Goal: Information Seeking & Learning: Learn about a topic

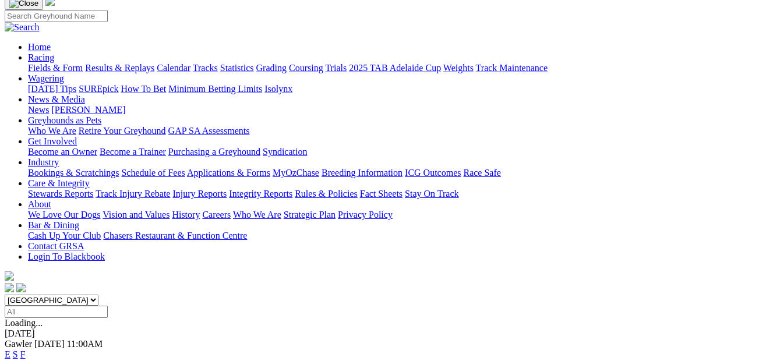
scroll to position [87, 0]
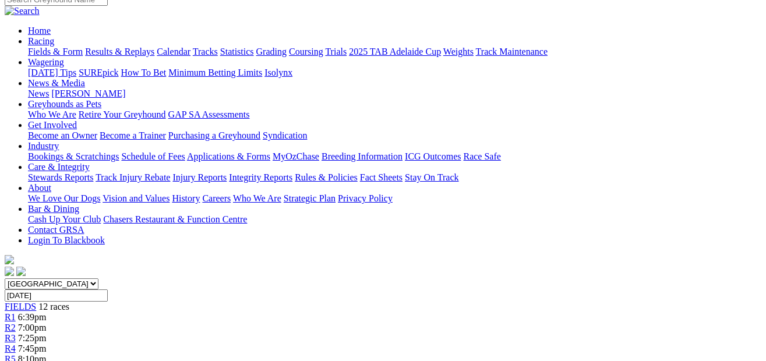
scroll to position [92, 0]
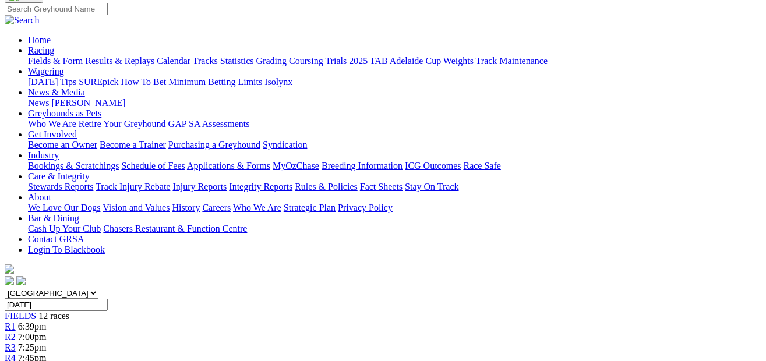
click at [161, 332] on div "R2 7:00pm" at bounding box center [383, 337] width 757 height 10
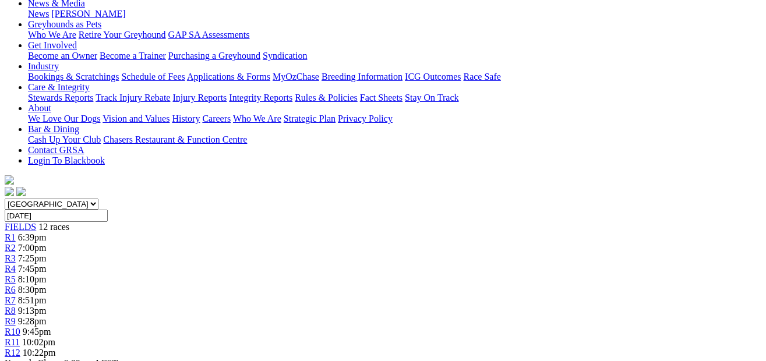
scroll to position [141, 0]
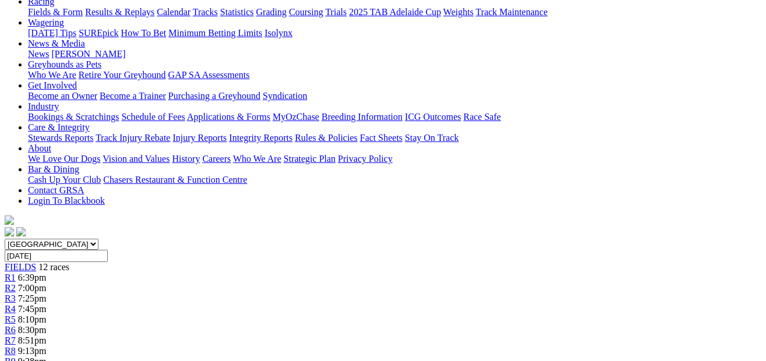
click at [16, 294] on link "R3" at bounding box center [10, 299] width 11 height 10
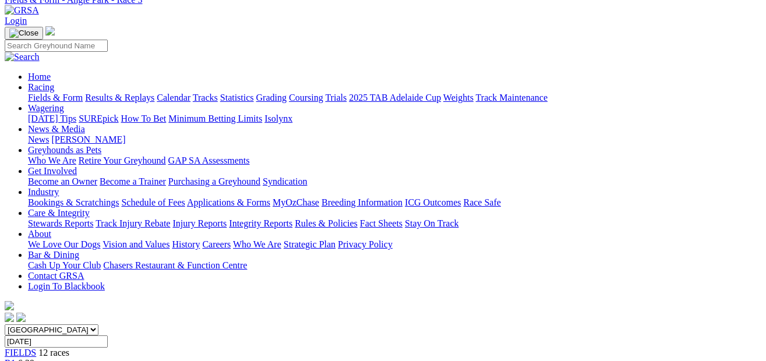
scroll to position [43, 0]
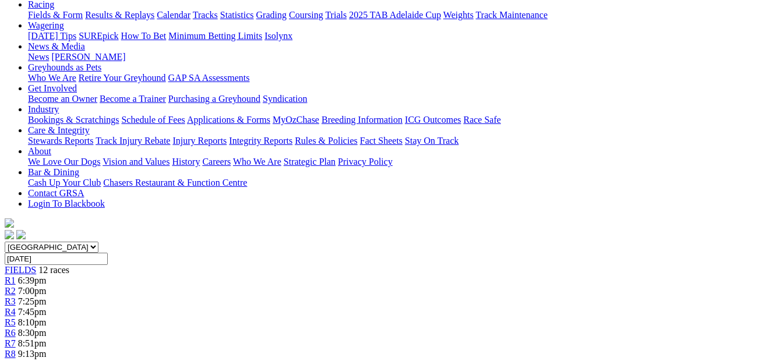
scroll to position [134, 0]
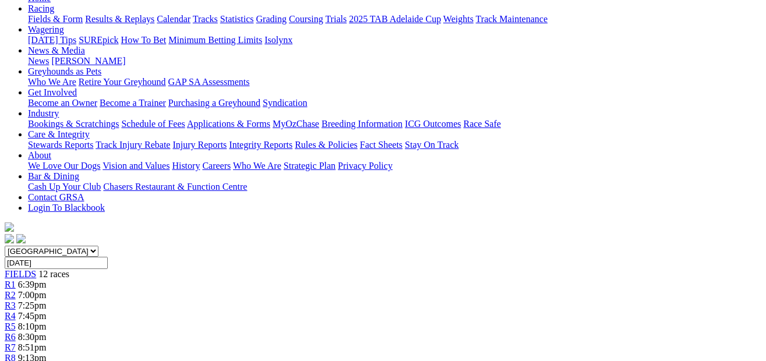
click at [16, 322] on link "R5" at bounding box center [10, 327] width 11 height 10
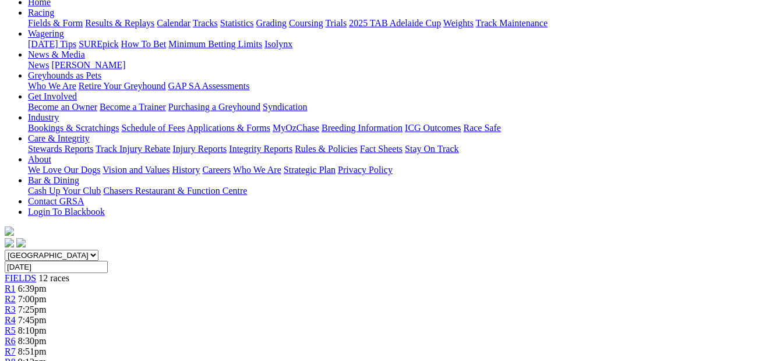
scroll to position [126, 0]
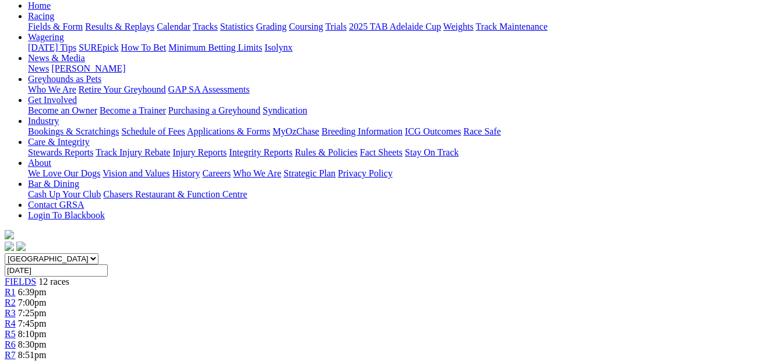
click at [16, 340] on link "R6" at bounding box center [10, 345] width 11 height 10
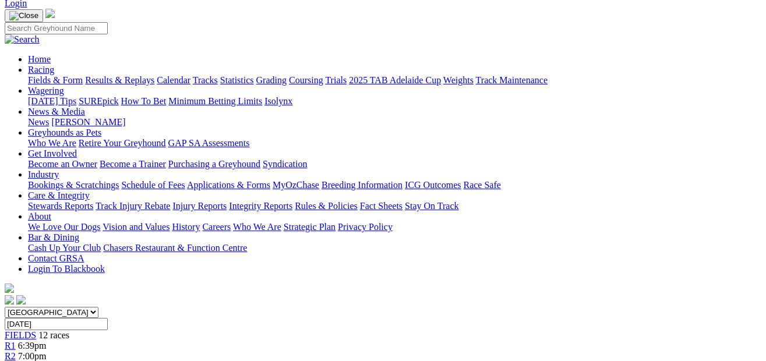
scroll to position [60, 0]
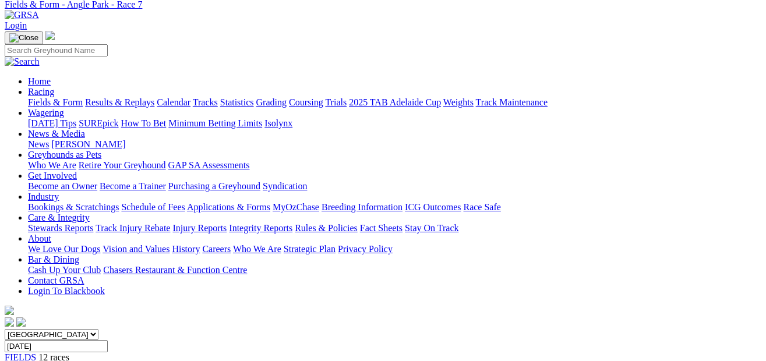
scroll to position [41, 0]
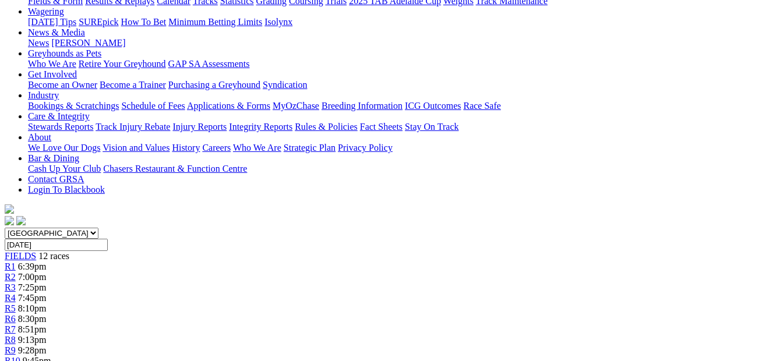
scroll to position [143, 0]
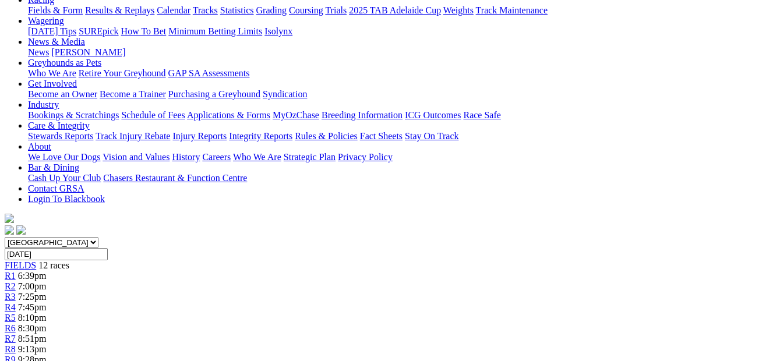
click at [47, 355] on span "9:28pm" at bounding box center [32, 360] width 29 height 10
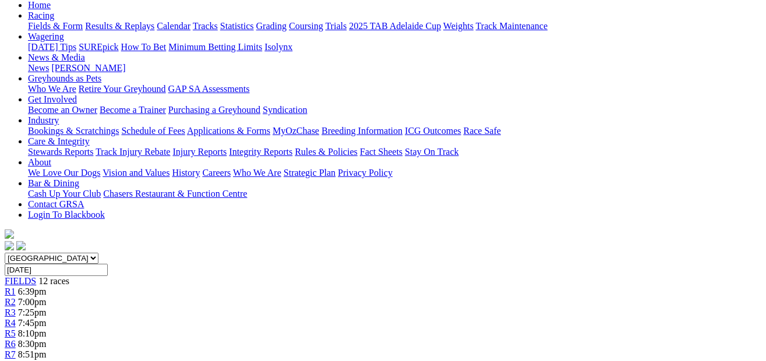
scroll to position [94, 0]
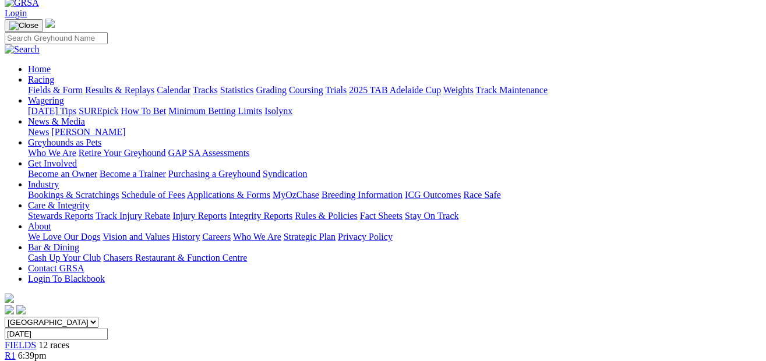
scroll to position [55, 0]
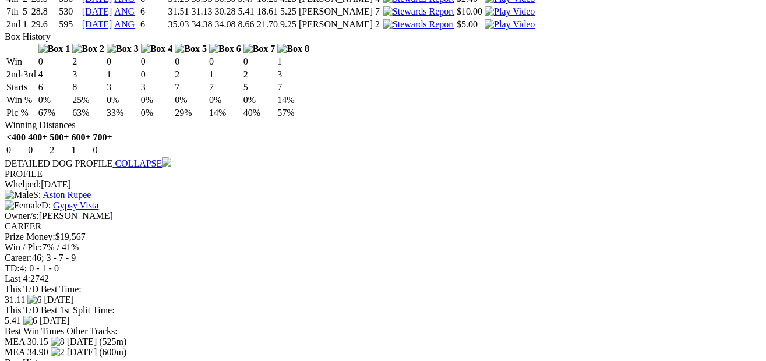
scroll to position [1296, 0]
